Goal: Navigation & Orientation: Find specific page/section

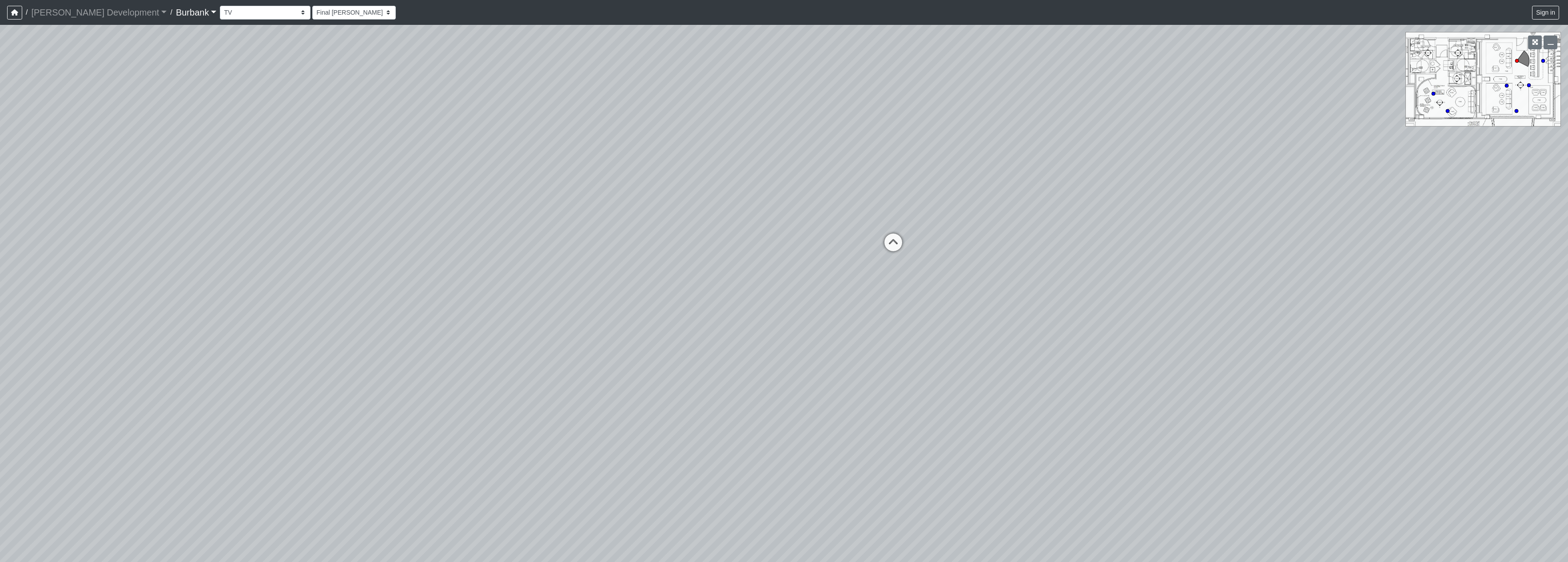
select select "qDsJxgj1MK6rxco6AUhagE"
drag, startPoint x: 643, startPoint y: 298, endPoint x: 1265, endPoint y: 309, distance: 622.1
click at [1267, 310] on div "Loading... Seating Loading... Table Loading... Counter" at bounding box center [784, 293] width 1568 height 537
drag, startPoint x: 433, startPoint y: 266, endPoint x: 802, endPoint y: 219, distance: 372.0
click at [802, 219] on div "Loading... Seating Loading... Table Loading... Counter" at bounding box center [784, 293] width 1568 height 537
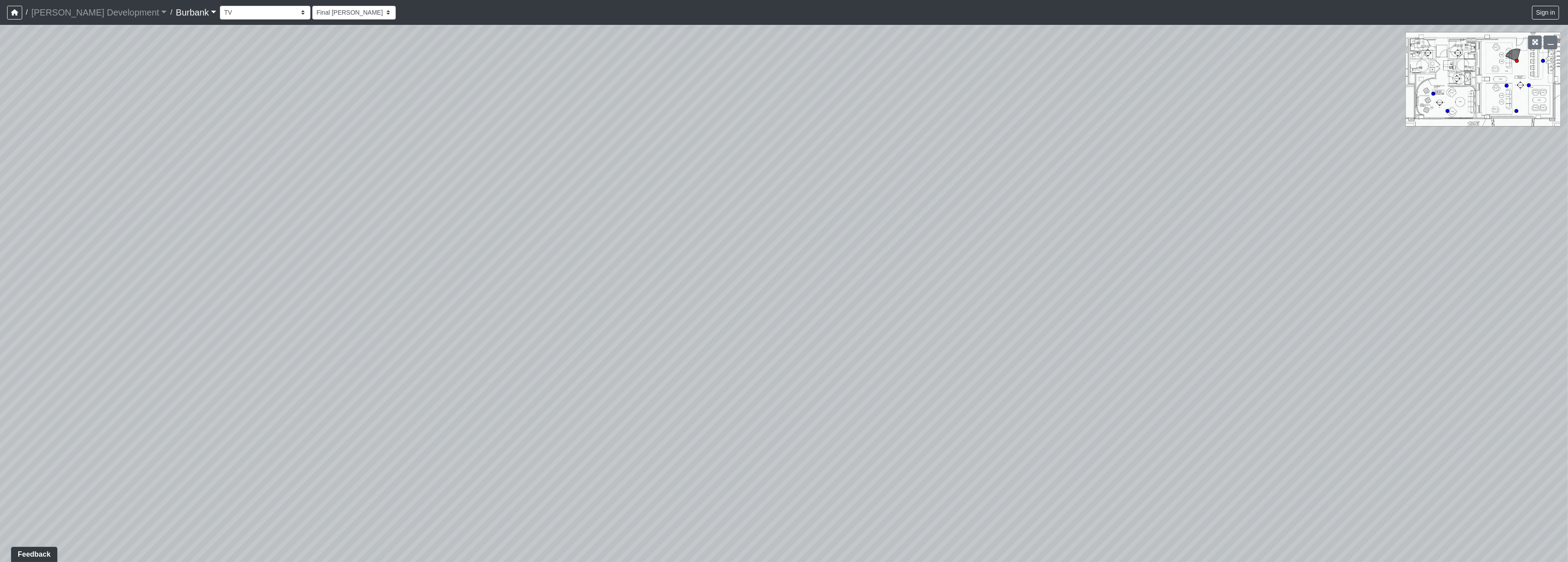
drag, startPoint x: 392, startPoint y: 300, endPoint x: 902, endPoint y: 446, distance: 530.5
click at [902, 446] on div "Loading... Seating Loading... Table Loading... Counter" at bounding box center [784, 293] width 1568 height 537
drag, startPoint x: 826, startPoint y: 266, endPoint x: 1237, endPoint y: 305, distance: 412.8
click at [1229, 293] on div "Loading... Seating Loading... Table Loading... Counter" at bounding box center [784, 293] width 1568 height 537
drag, startPoint x: 659, startPoint y: 276, endPoint x: 724, endPoint y: 266, distance: 65.8
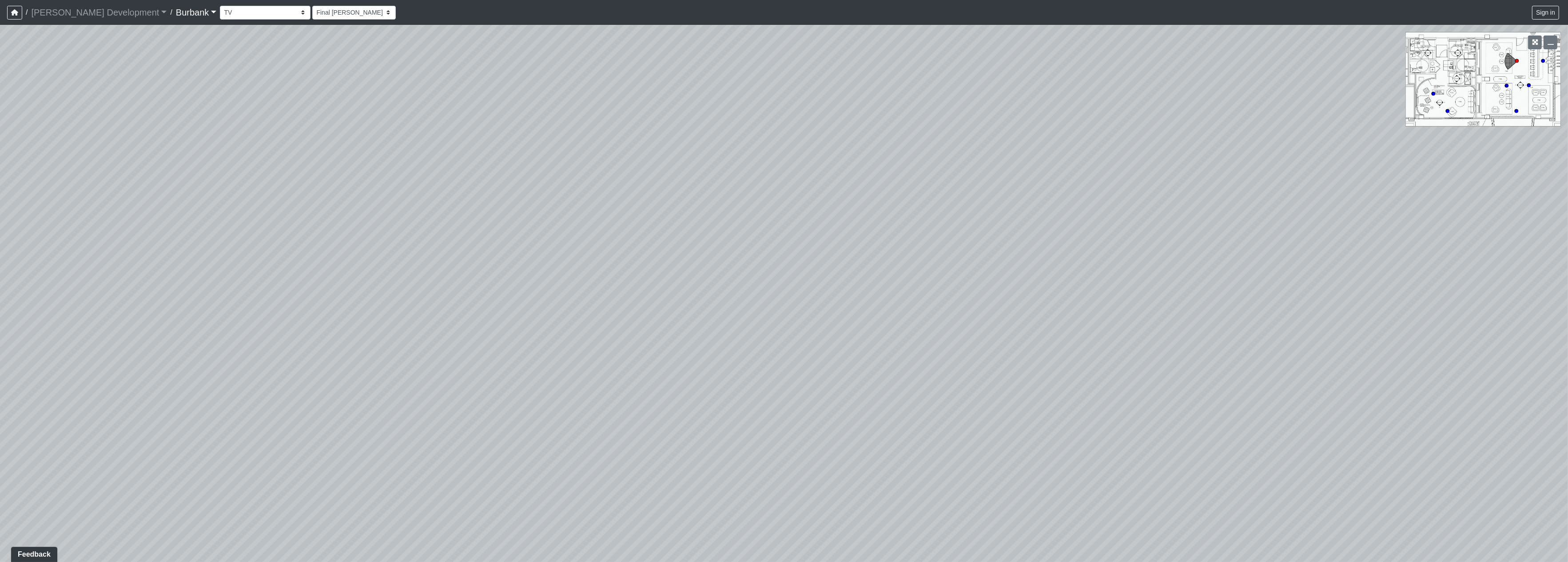
click at [724, 266] on div "Loading... Seating Loading... Table Loading... Counter" at bounding box center [784, 293] width 1568 height 537
drag, startPoint x: 505, startPoint y: 269, endPoint x: 871, endPoint y: 539, distance: 454.8
click at [871, 539] on div "Loading... Seating Loading... Table Loading... Counter" at bounding box center [784, 293] width 1568 height 537
drag, startPoint x: 726, startPoint y: 220, endPoint x: 872, endPoint y: 188, distance: 149.5
click at [869, 188] on div "Loading... Seating Loading... Table Loading... Counter" at bounding box center [784, 293] width 1568 height 537
